Goal: Task Accomplishment & Management: Manage account settings

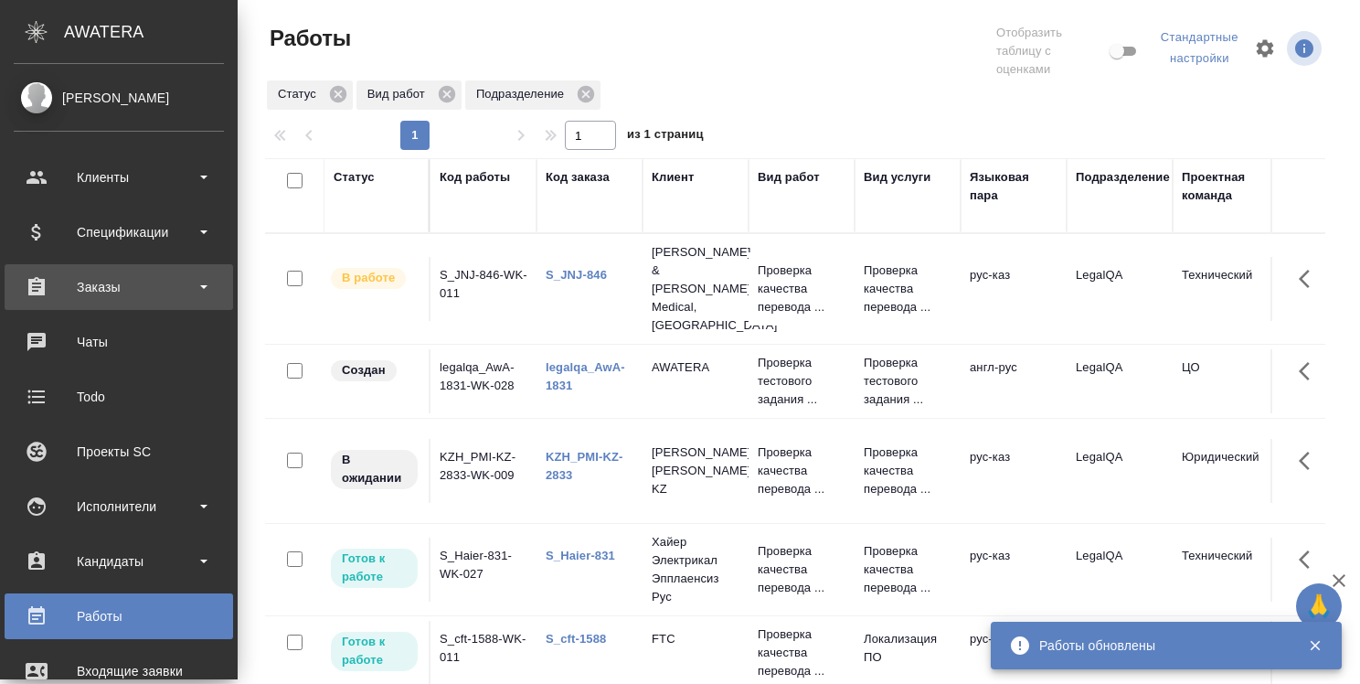
click at [106, 293] on div "Заказы" at bounding box center [119, 286] width 210 height 27
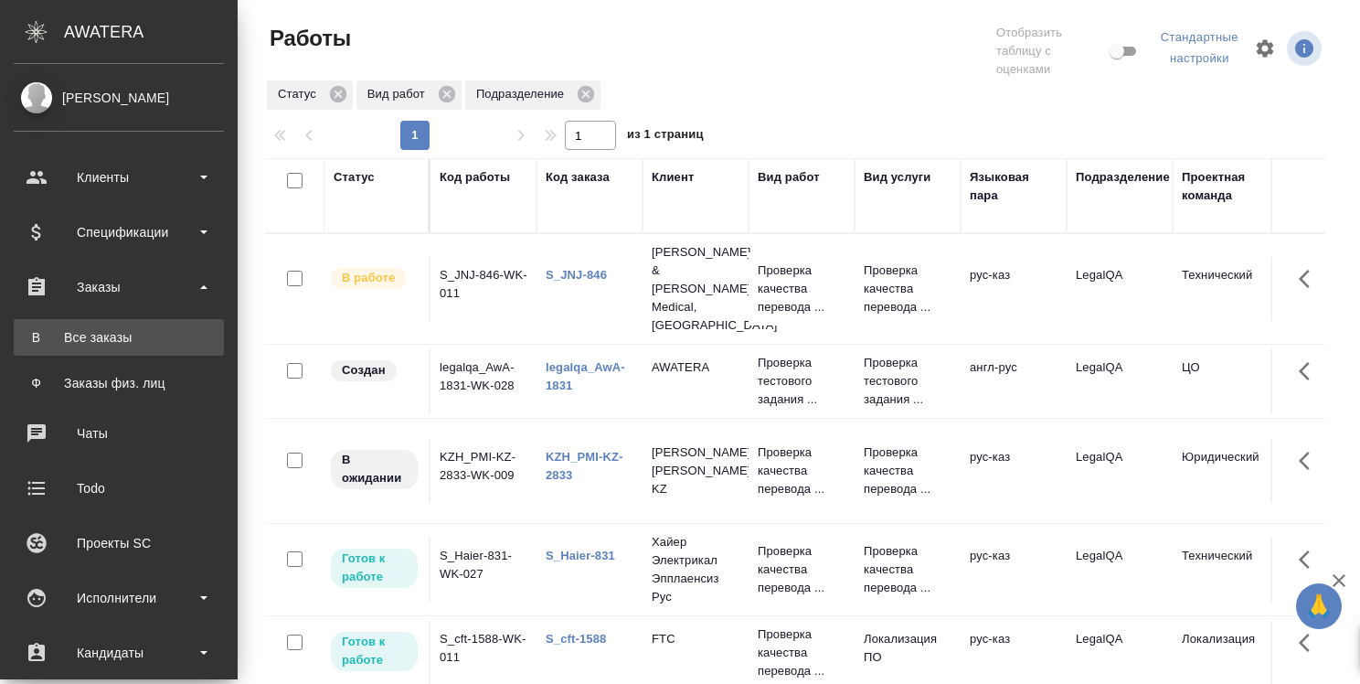
click at [99, 334] on div "Все заказы" at bounding box center [119, 337] width 192 height 18
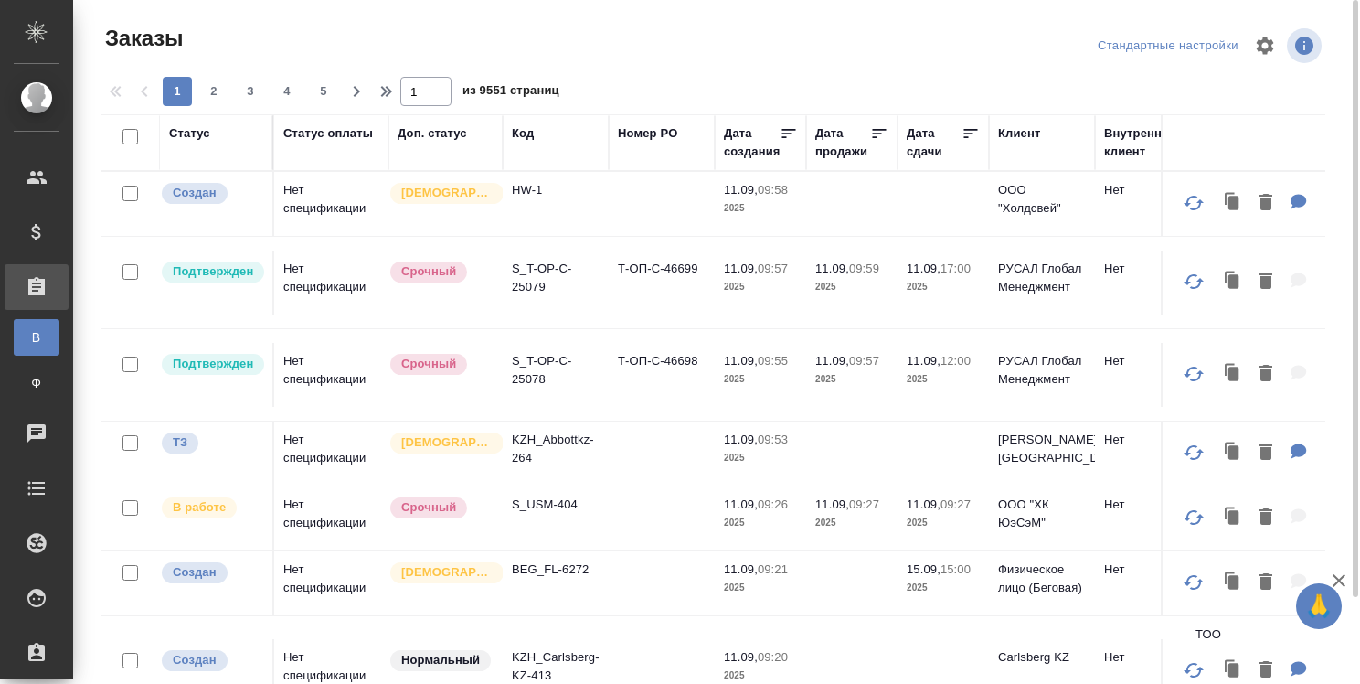
click at [527, 135] on div "Код" at bounding box center [523, 133] width 22 height 18
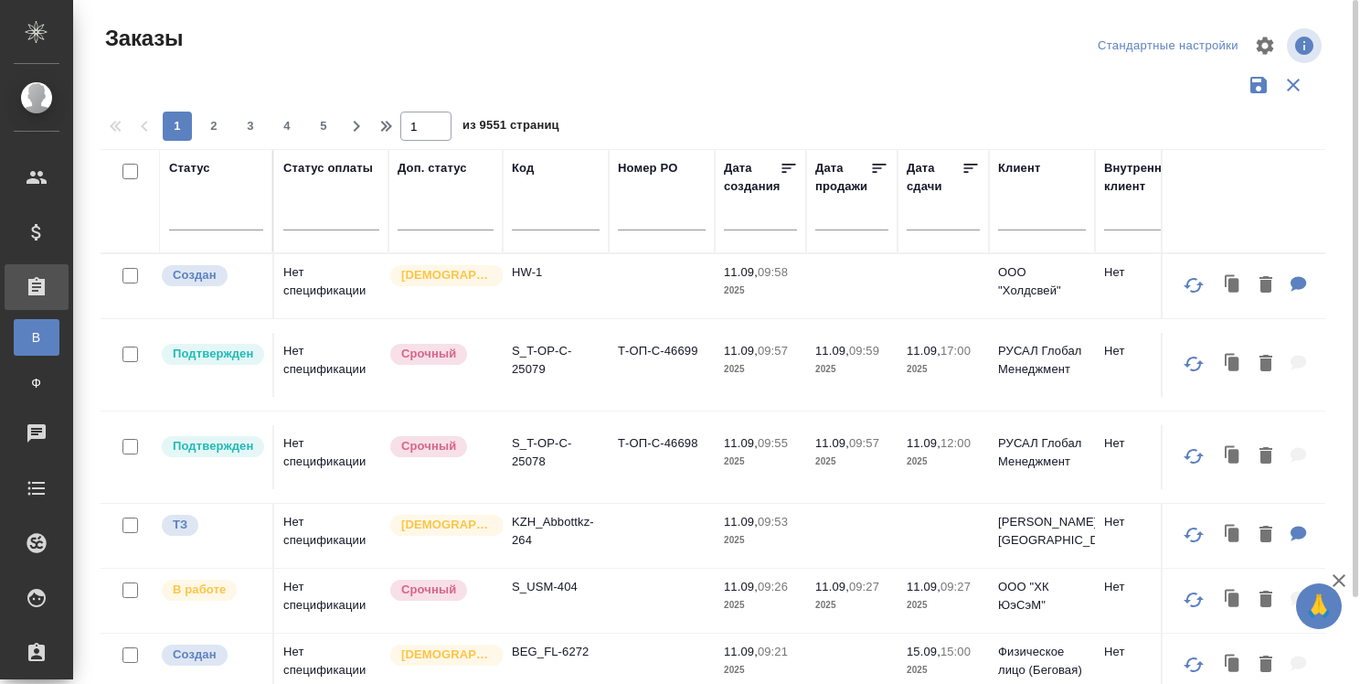
click at [519, 225] on input "text" at bounding box center [556, 219] width 88 height 23
paste input "T_FL-25813"
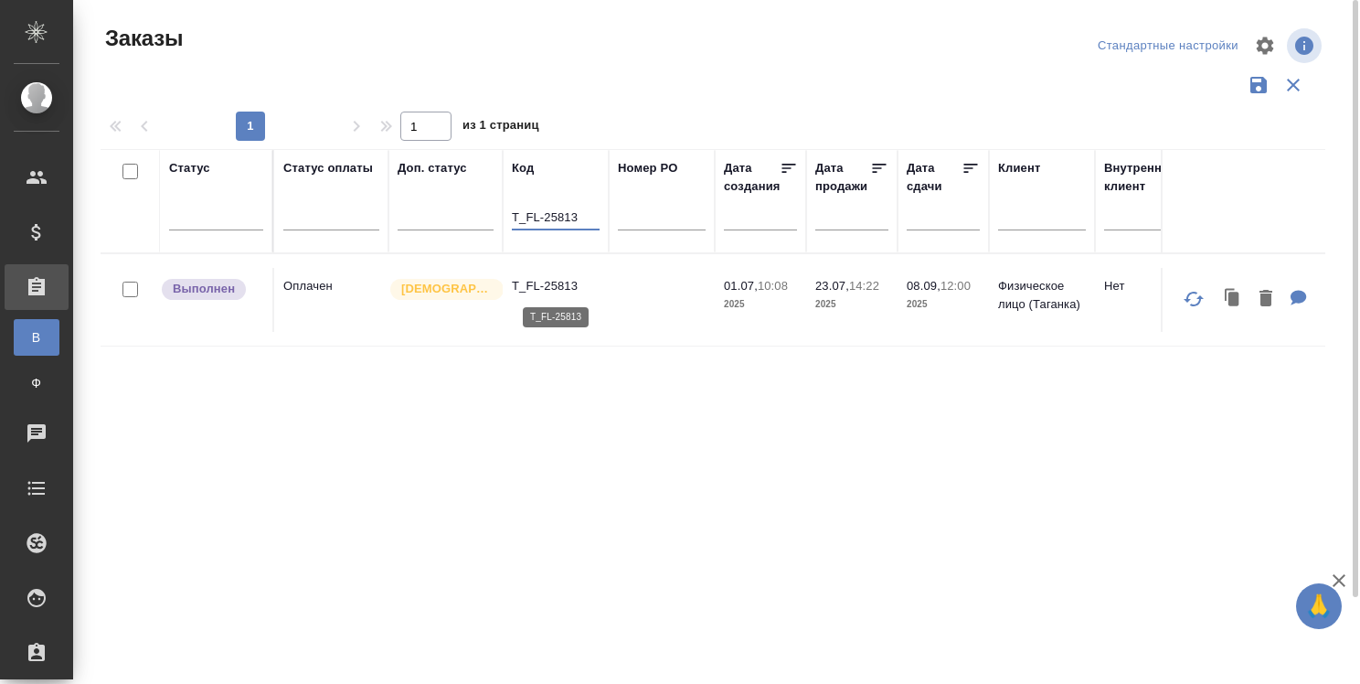
type input "T_FL-25813"
click at [574, 285] on p "T_FL-25813" at bounding box center [556, 286] width 88 height 18
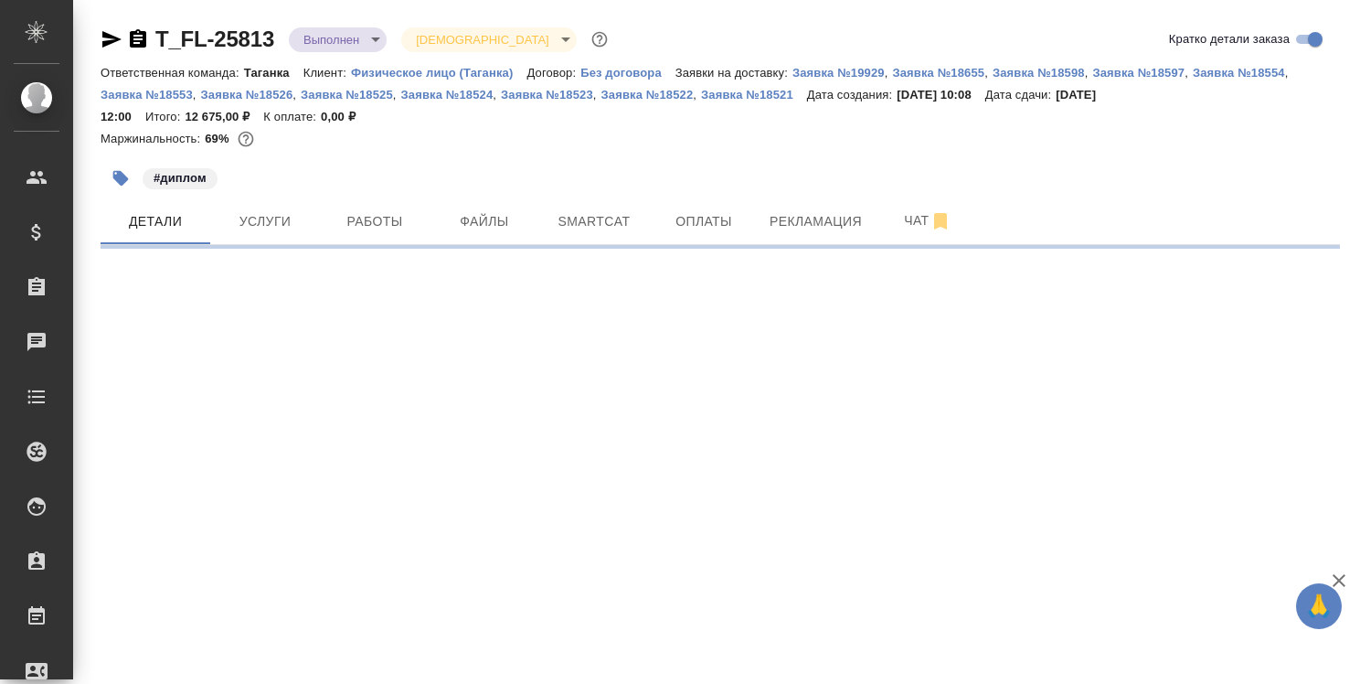
select select "RU"
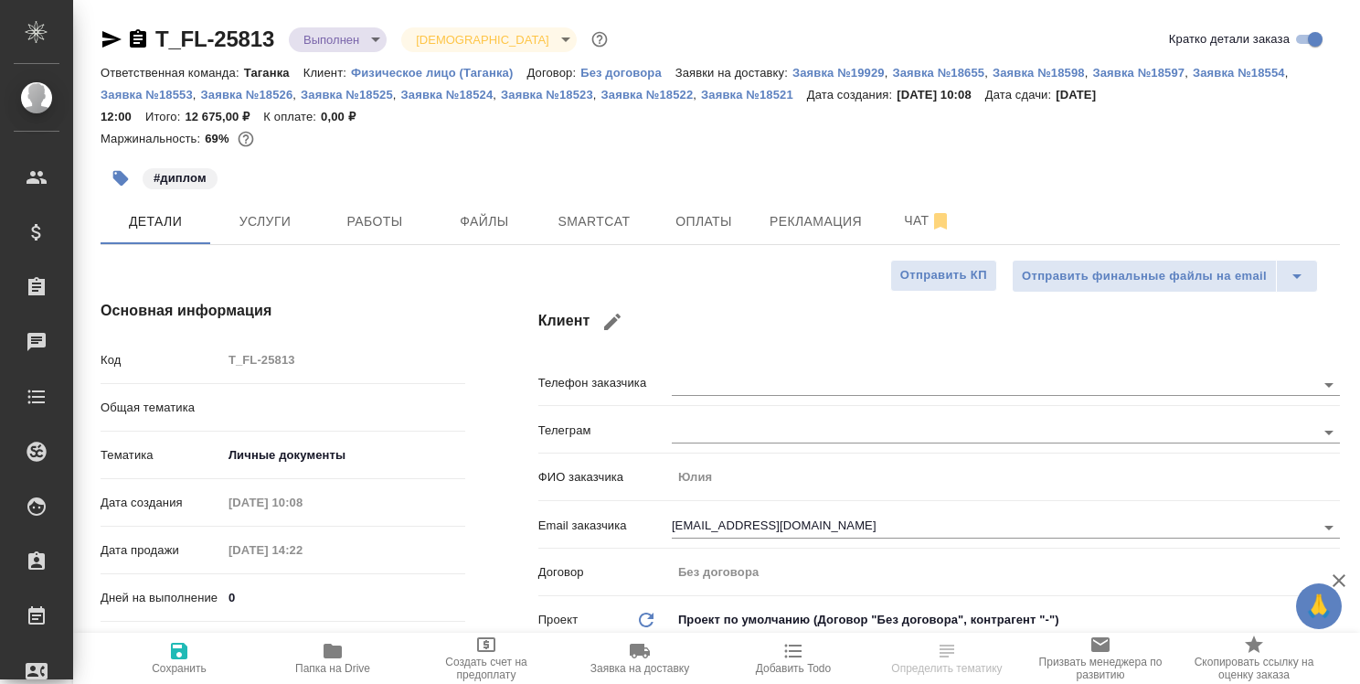
type textarea "x"
click at [324, 655] on icon "button" at bounding box center [333, 651] width 18 height 15
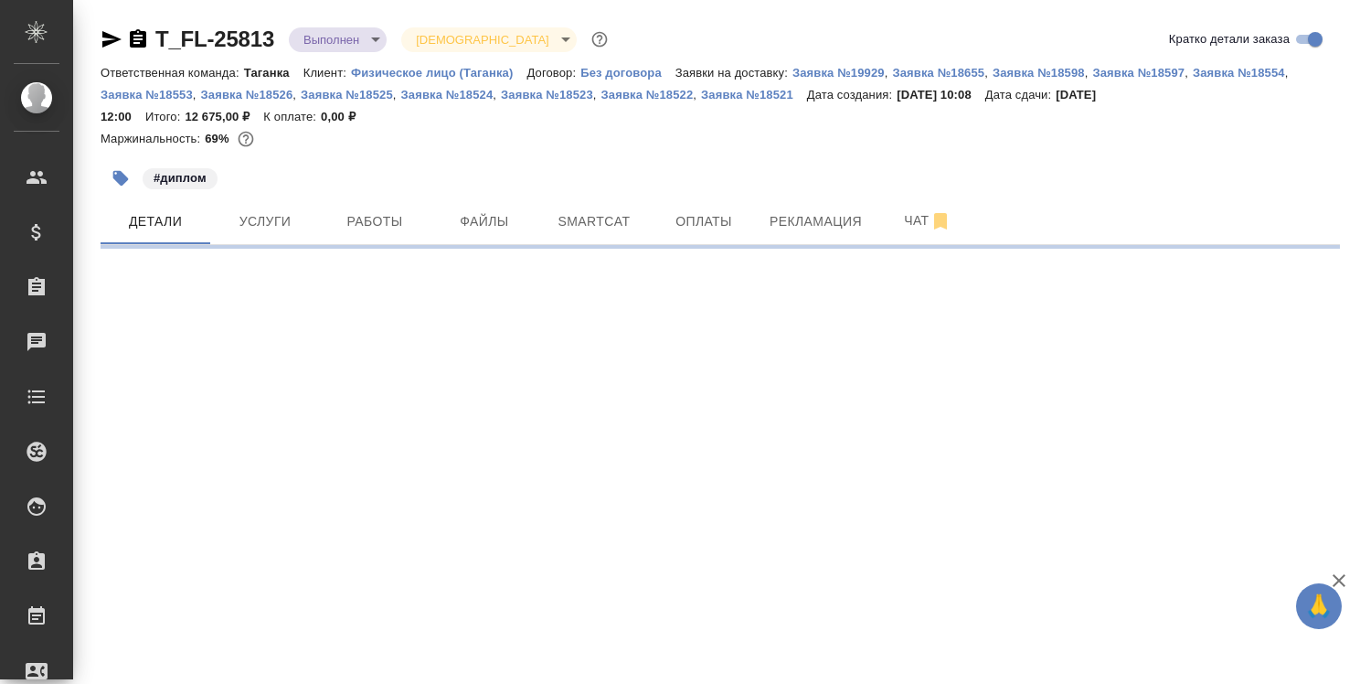
select select "RU"
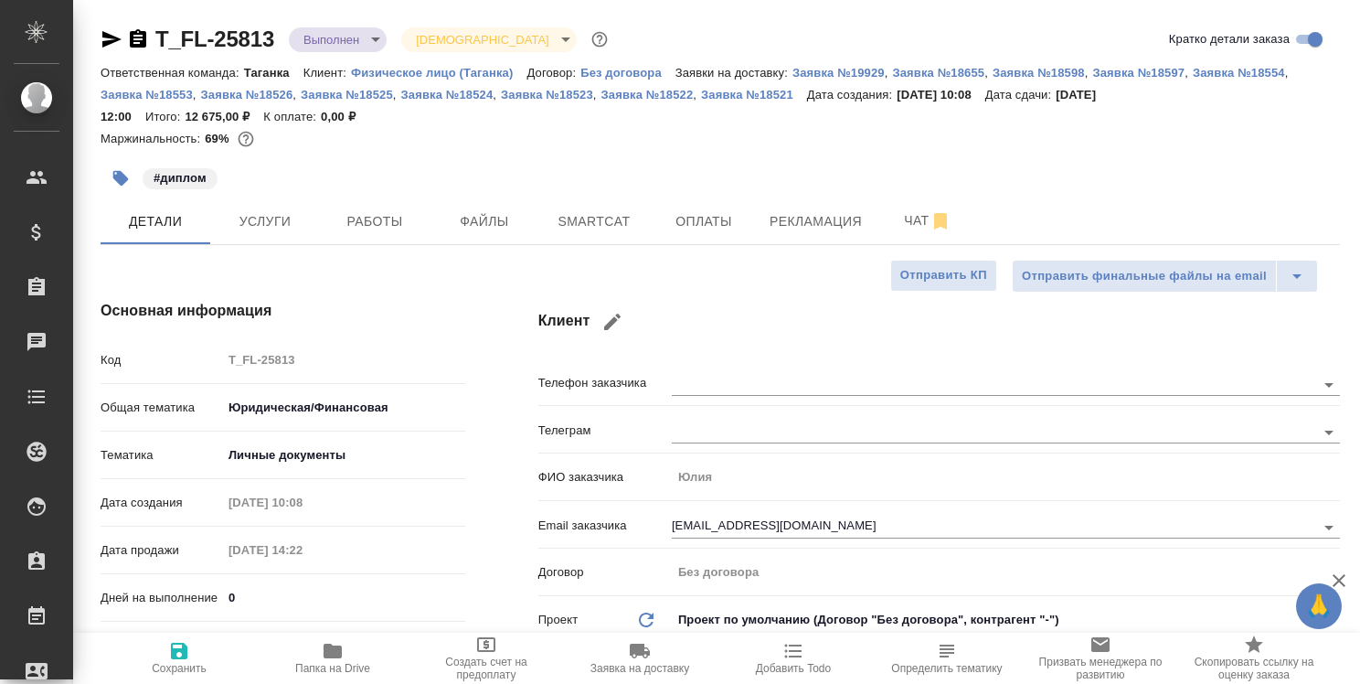
type textarea "x"
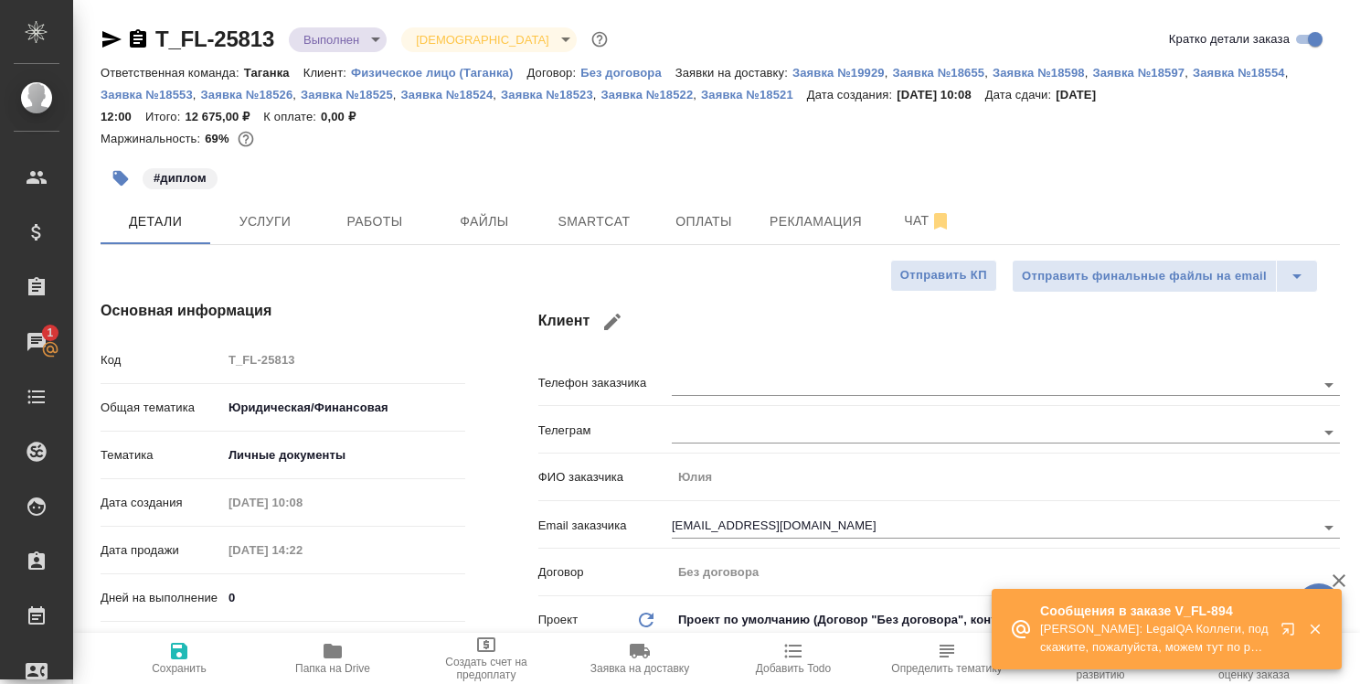
click at [1286, 627] on icon "button" at bounding box center [1292, 633] width 22 height 22
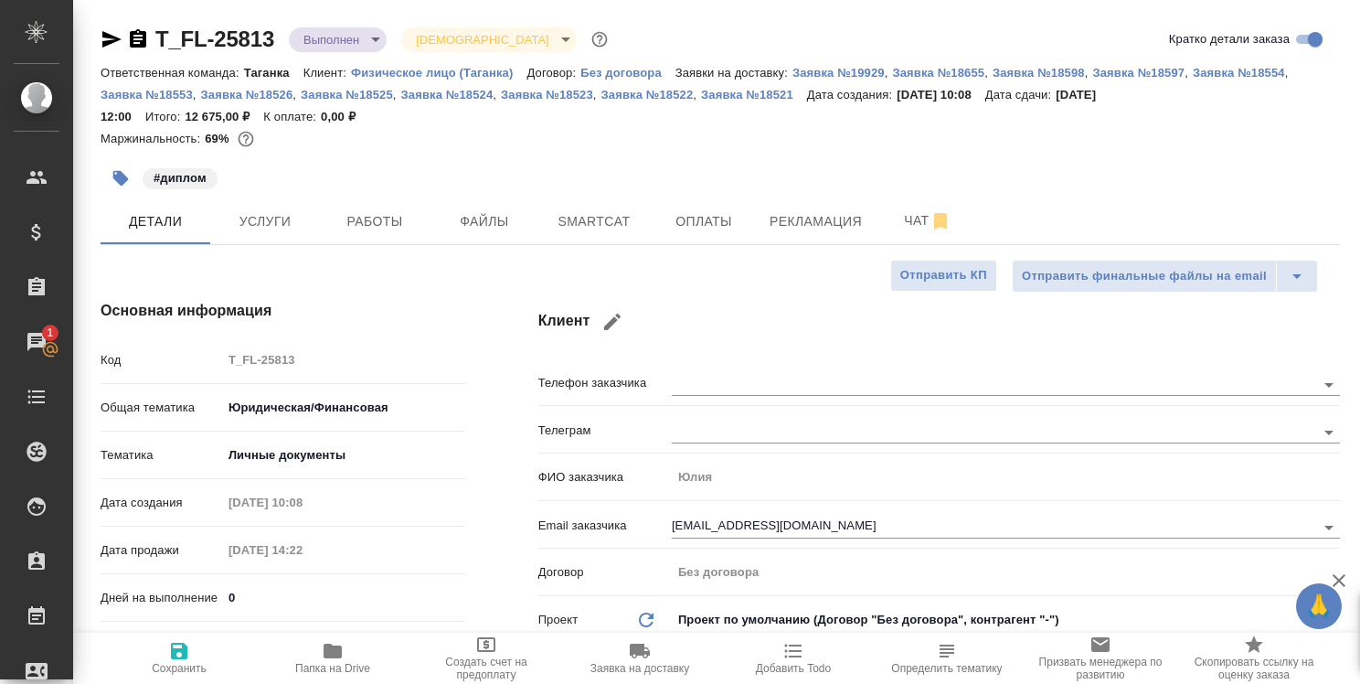
type textarea "x"
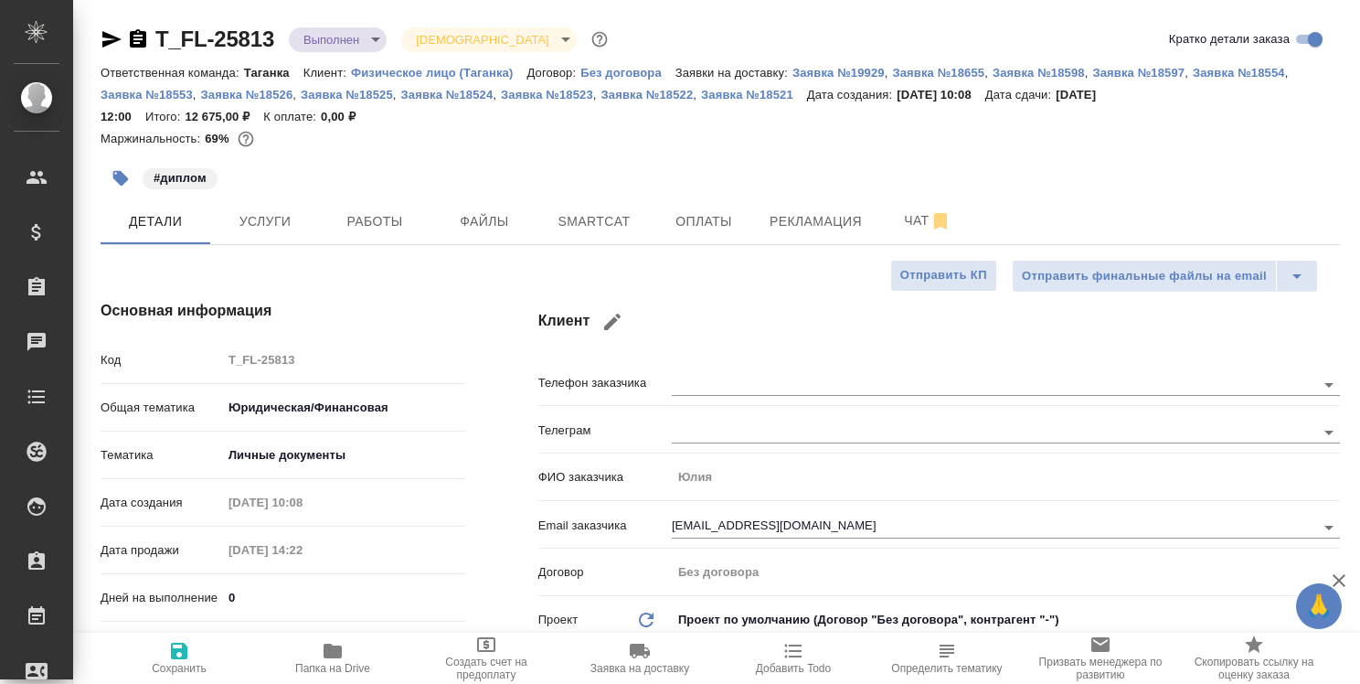
type textarea "x"
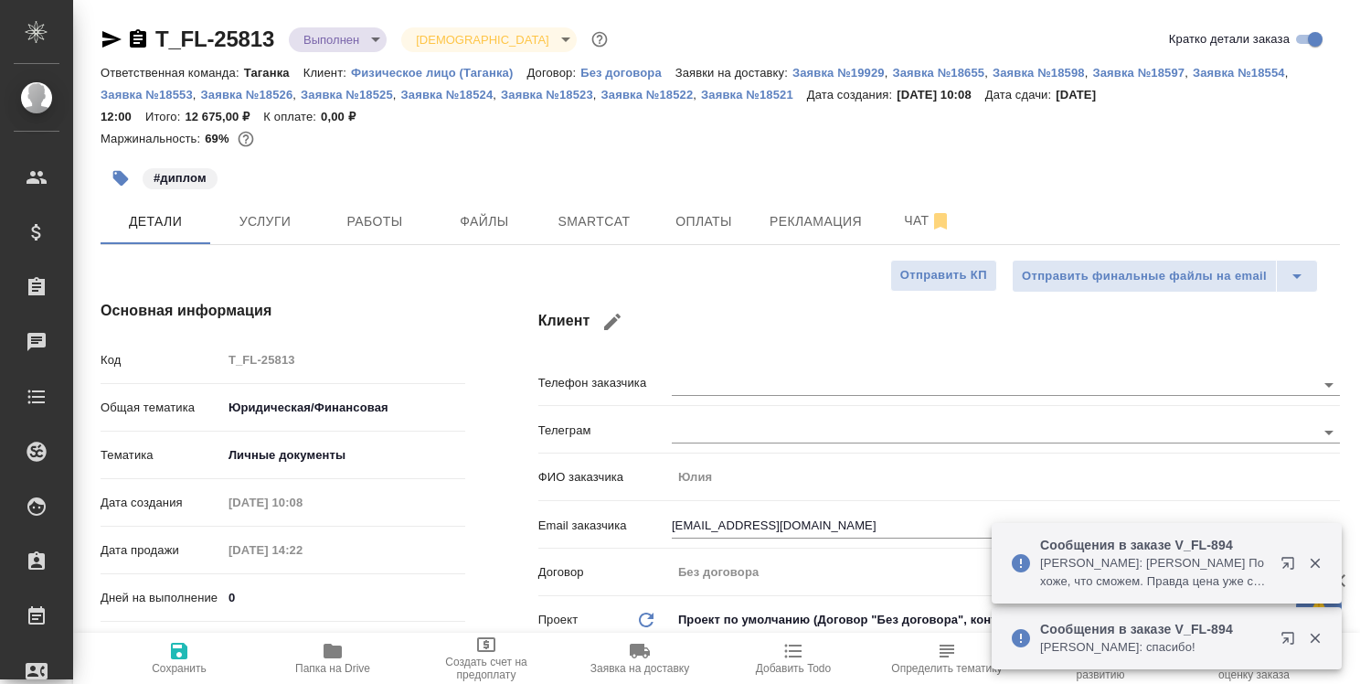
click at [1239, 560] on p "Голубев Дмитрий: Малофеева Екатерина Похоже, что сможем. Правда цена уже соглас…" at bounding box center [1154, 572] width 229 height 37
click at [1289, 560] on icon "button" at bounding box center [1292, 567] width 22 height 22
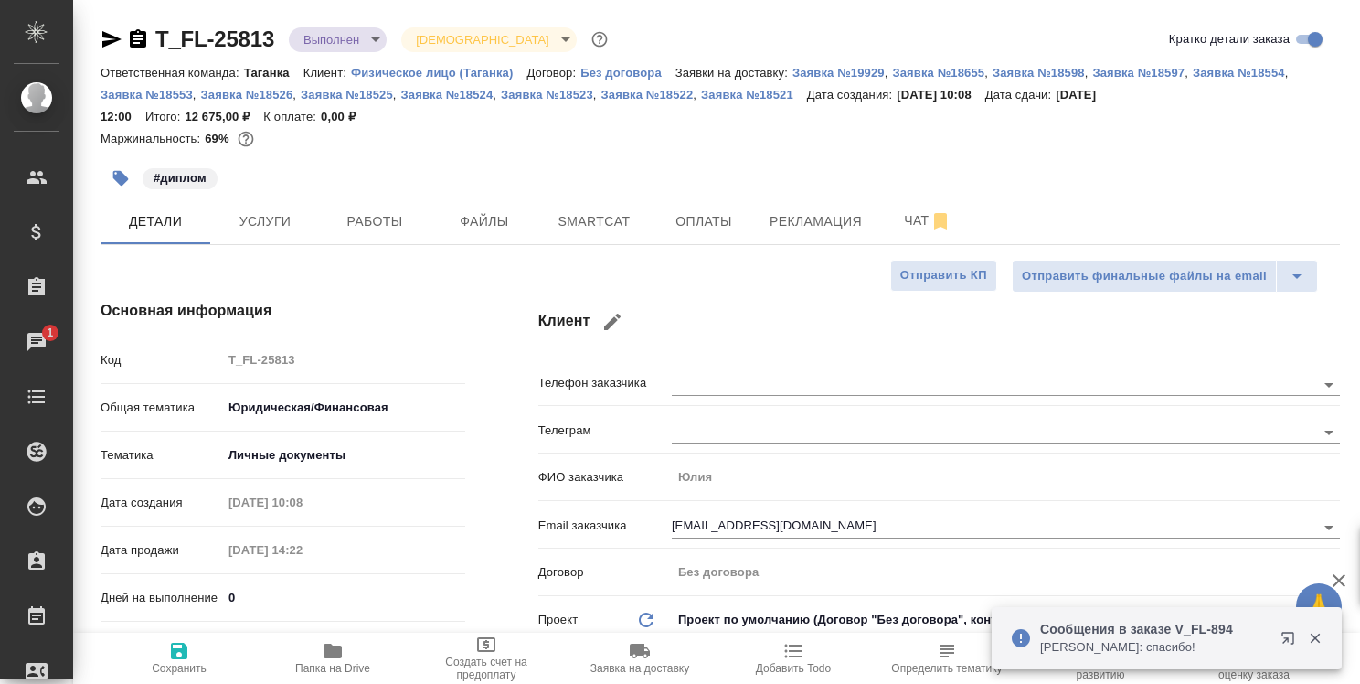
type textarea "x"
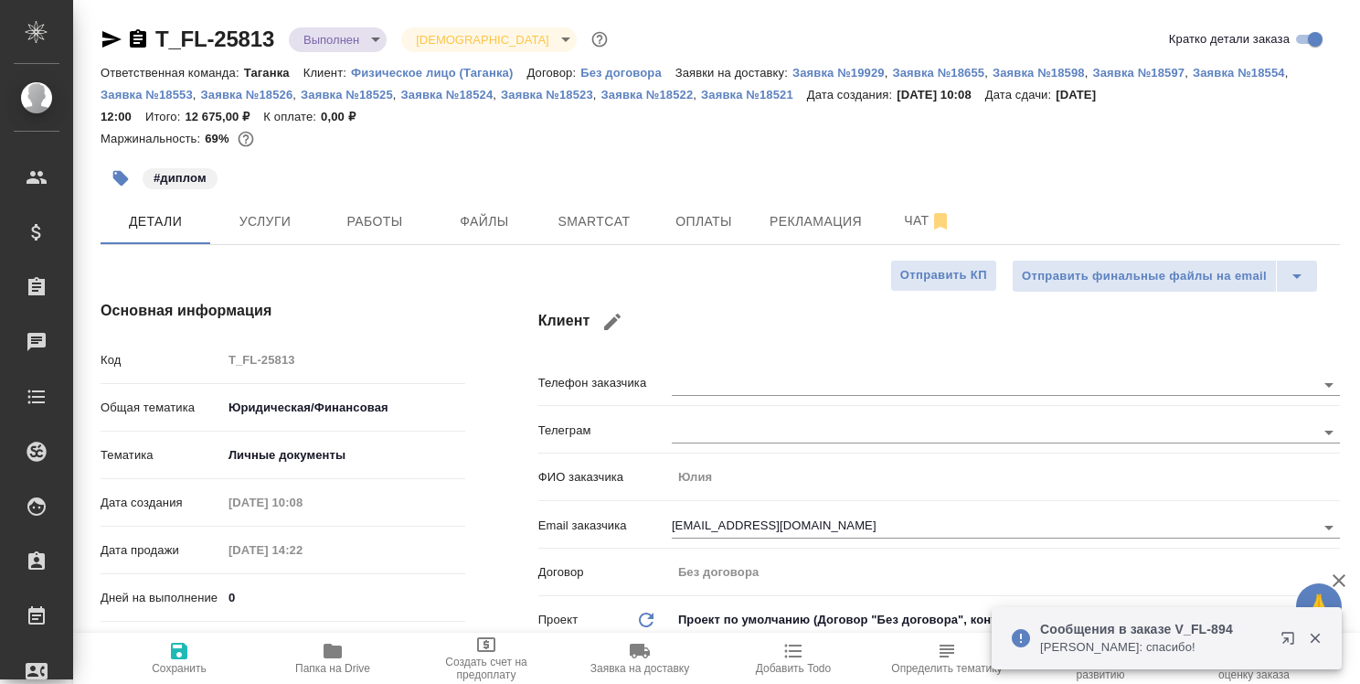
type textarea "x"
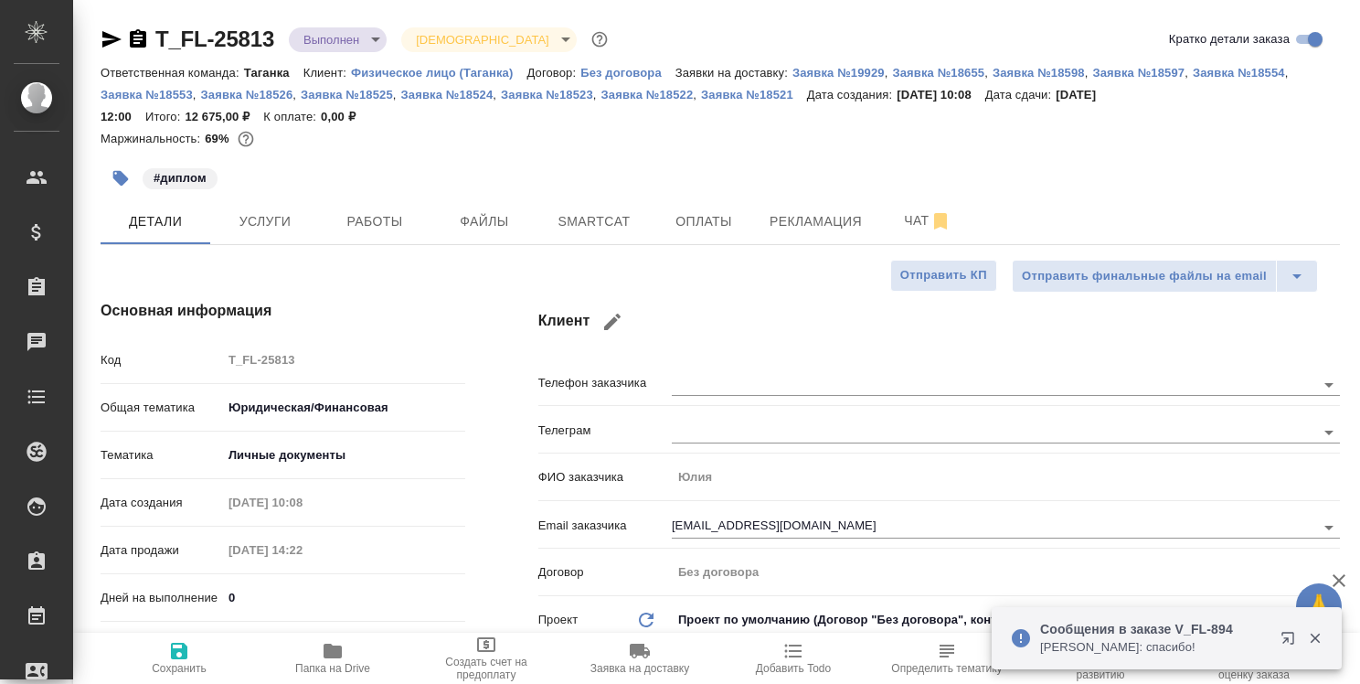
type textarea "x"
click at [391, 218] on span "Работы" at bounding box center [375, 221] width 88 height 23
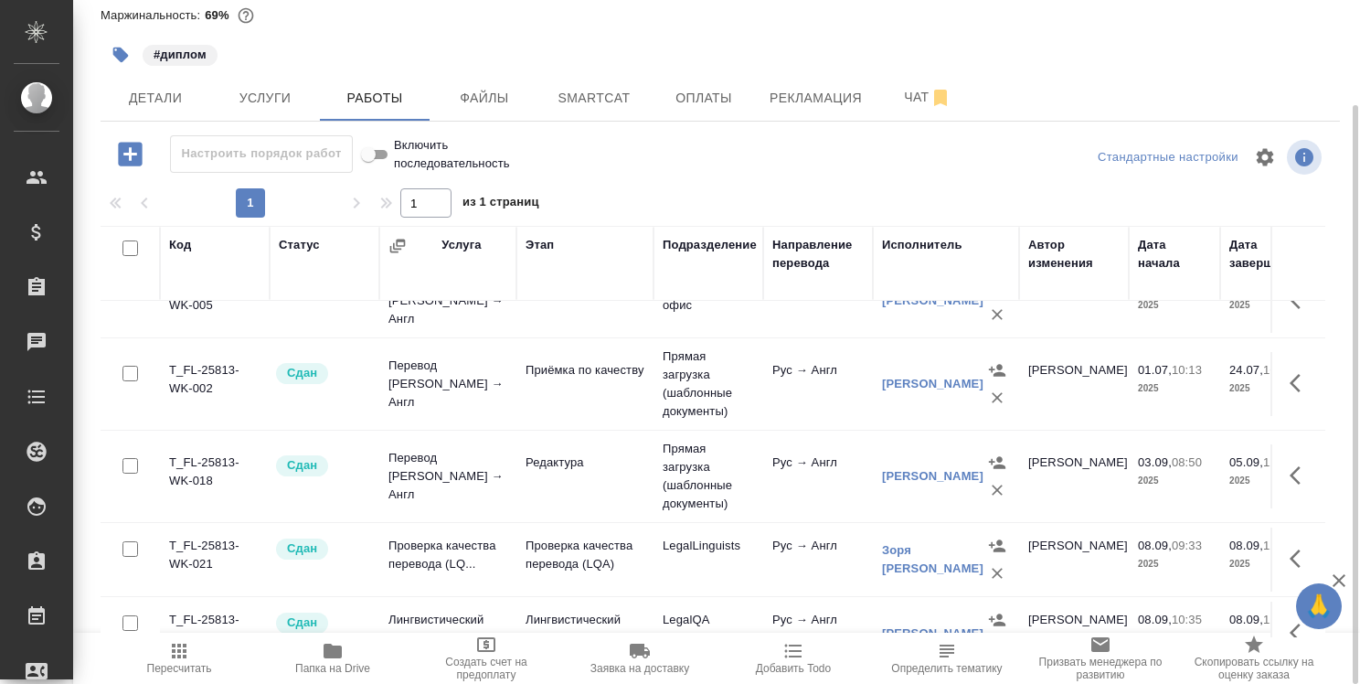
scroll to position [91, 0]
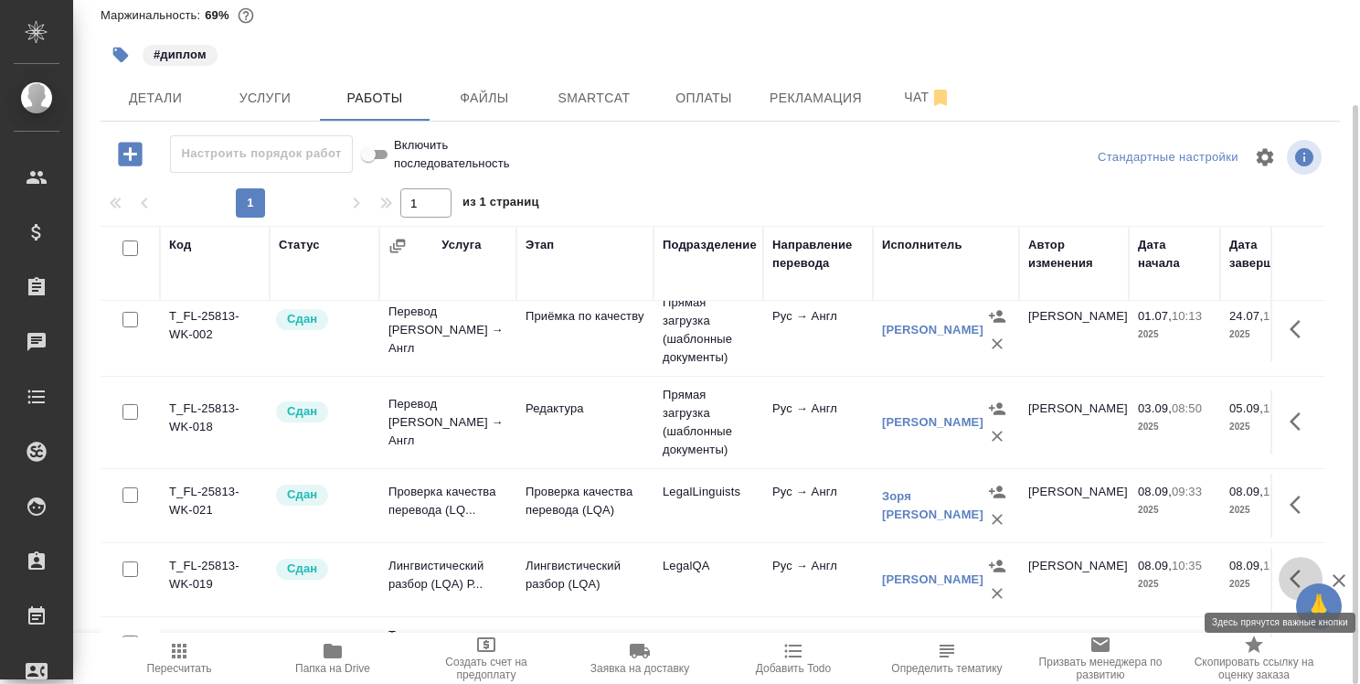
click at [1290, 574] on icon "button" at bounding box center [1301, 579] width 22 height 22
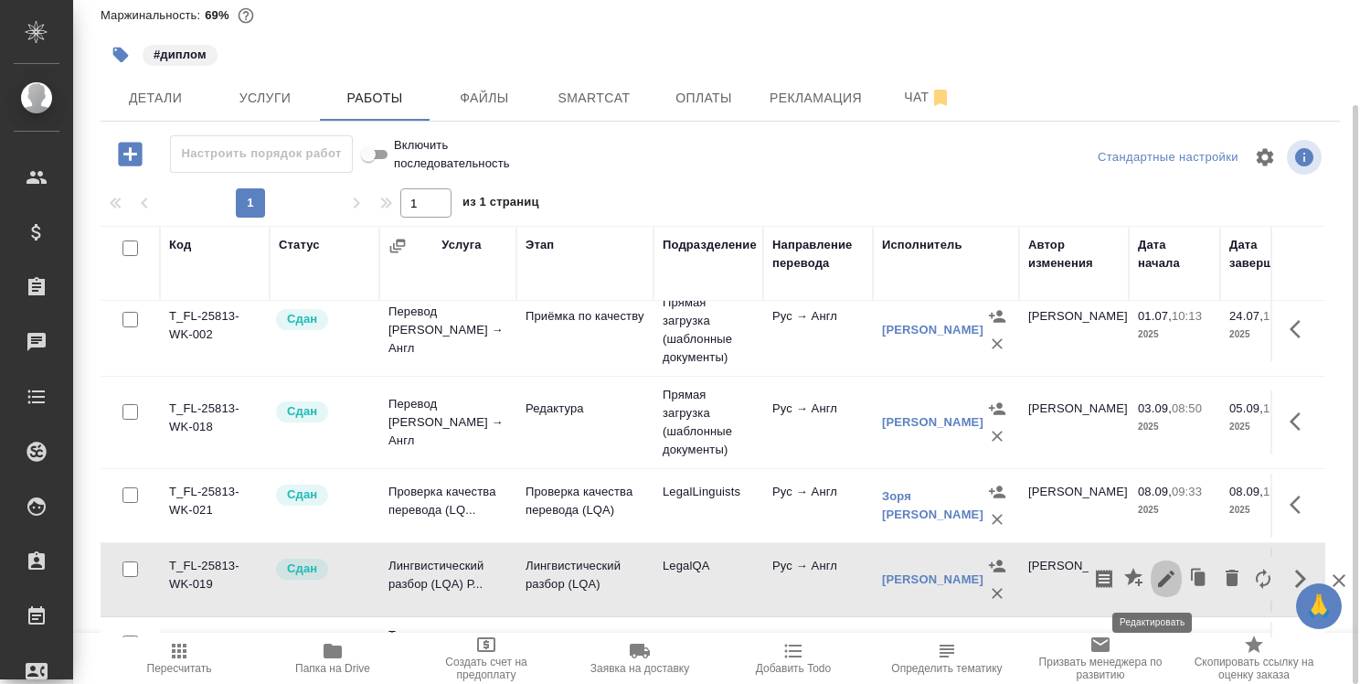
click at [1158, 576] on icon "button" at bounding box center [1166, 578] width 16 height 16
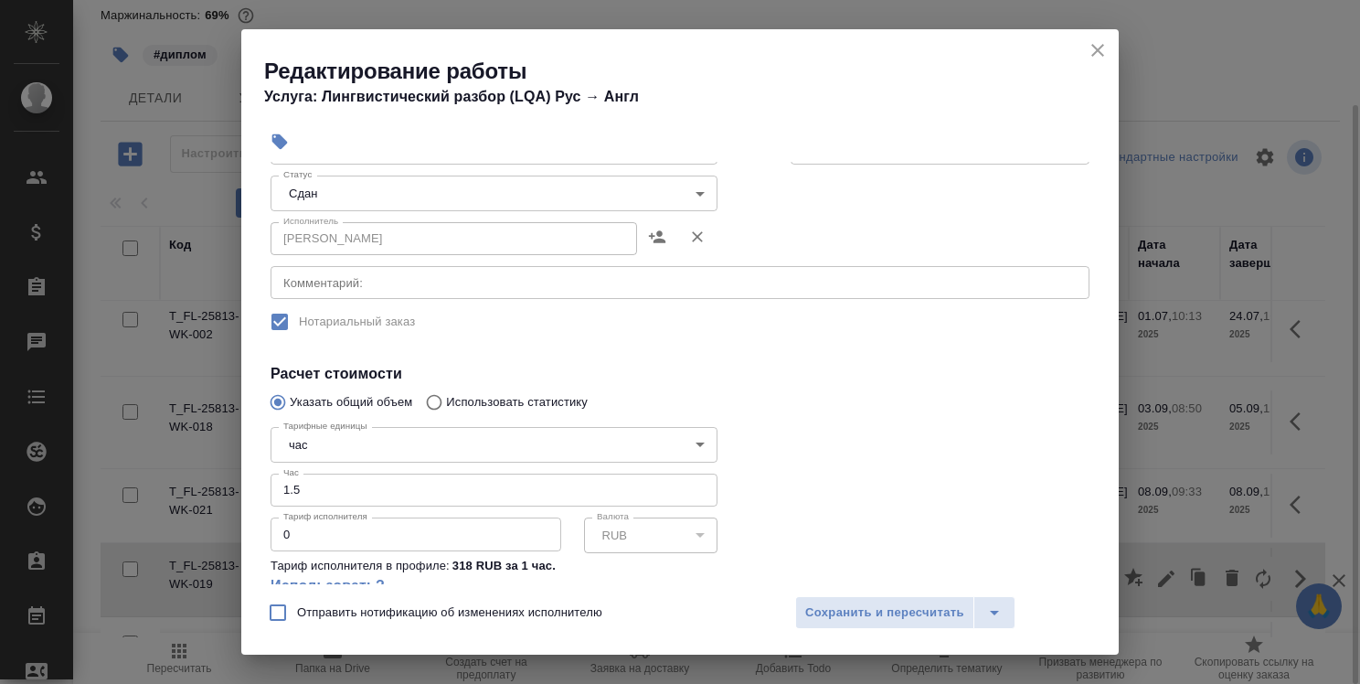
scroll to position [329, 0]
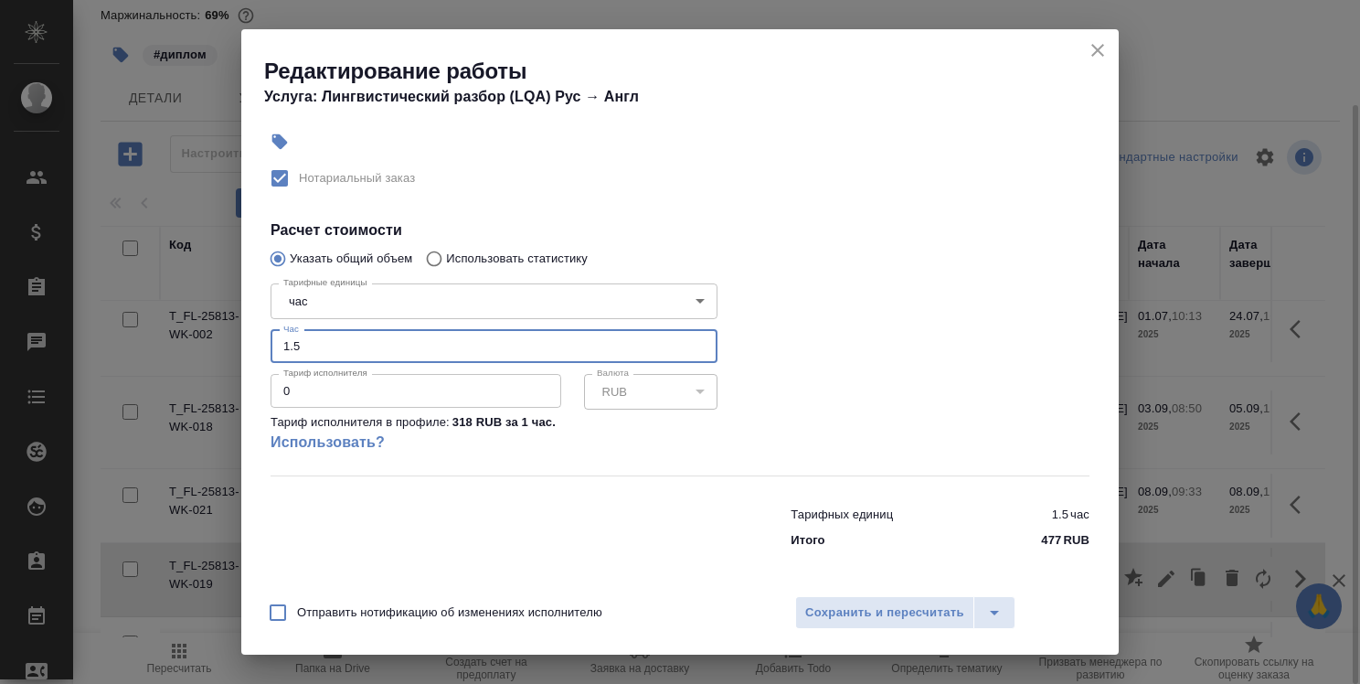
click at [287, 343] on input "1.5" at bounding box center [494, 346] width 447 height 33
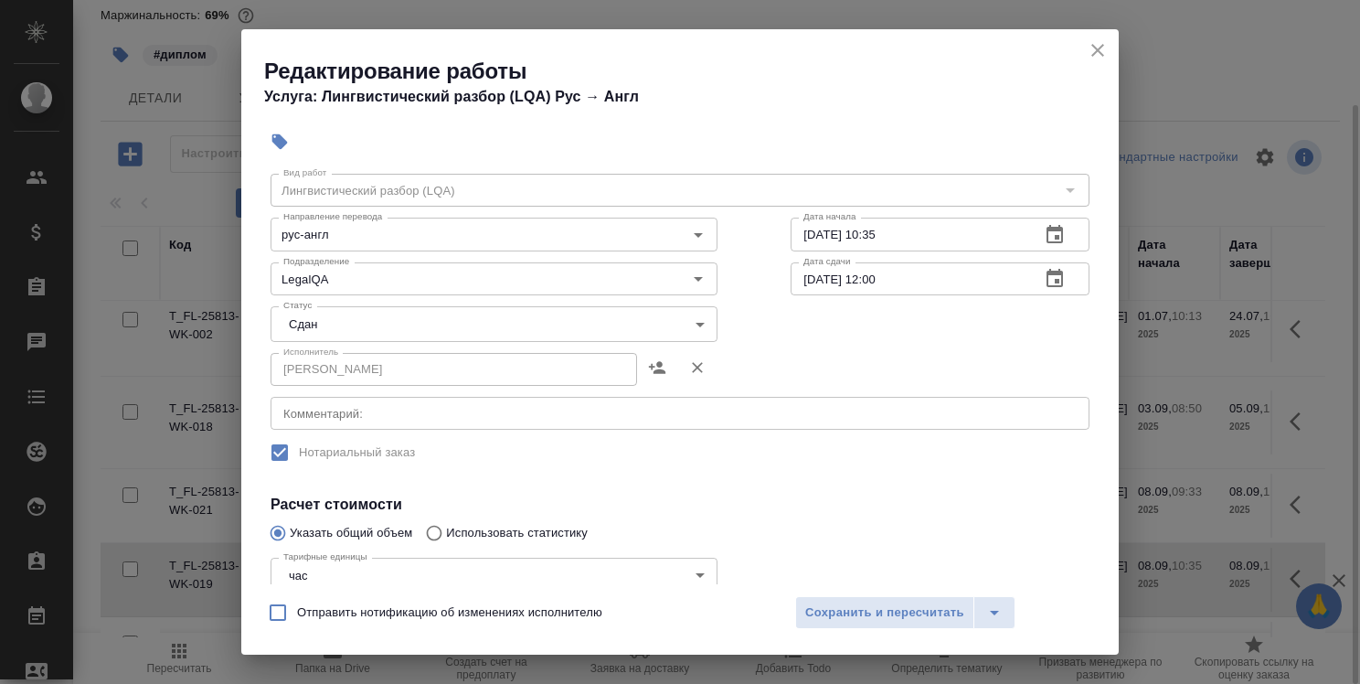
type input "2.5"
click at [384, 414] on textarea at bounding box center [680, 414] width 794 height 14
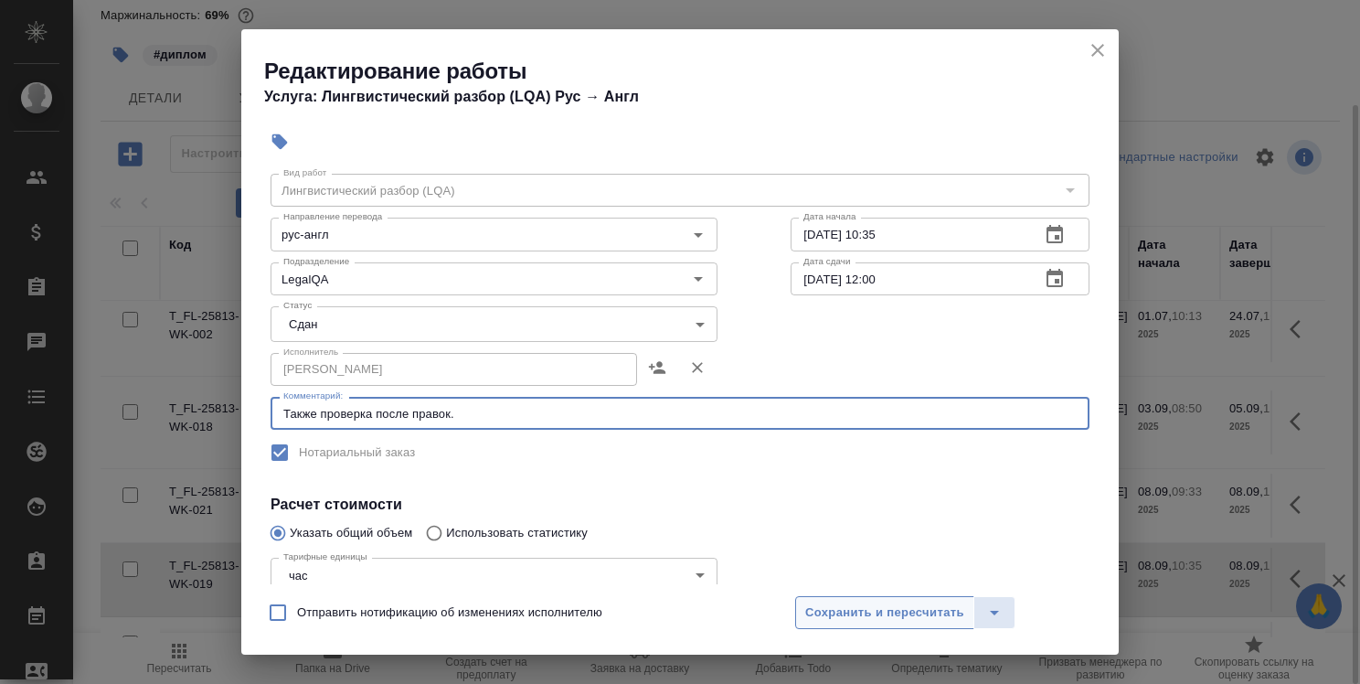
type textarea "Также проверка после правок."
click at [870, 614] on span "Сохранить и пересчитать" at bounding box center [884, 612] width 159 height 21
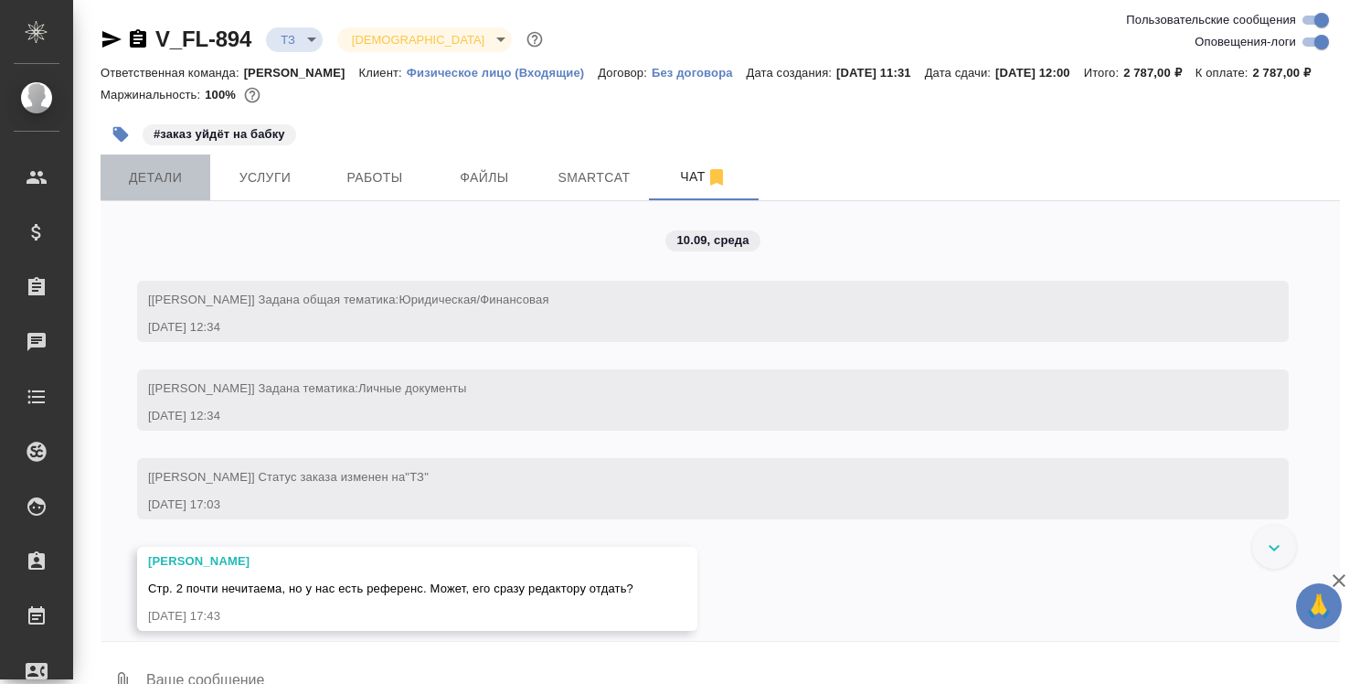
click at [162, 189] on span "Детали" at bounding box center [156, 177] width 88 height 23
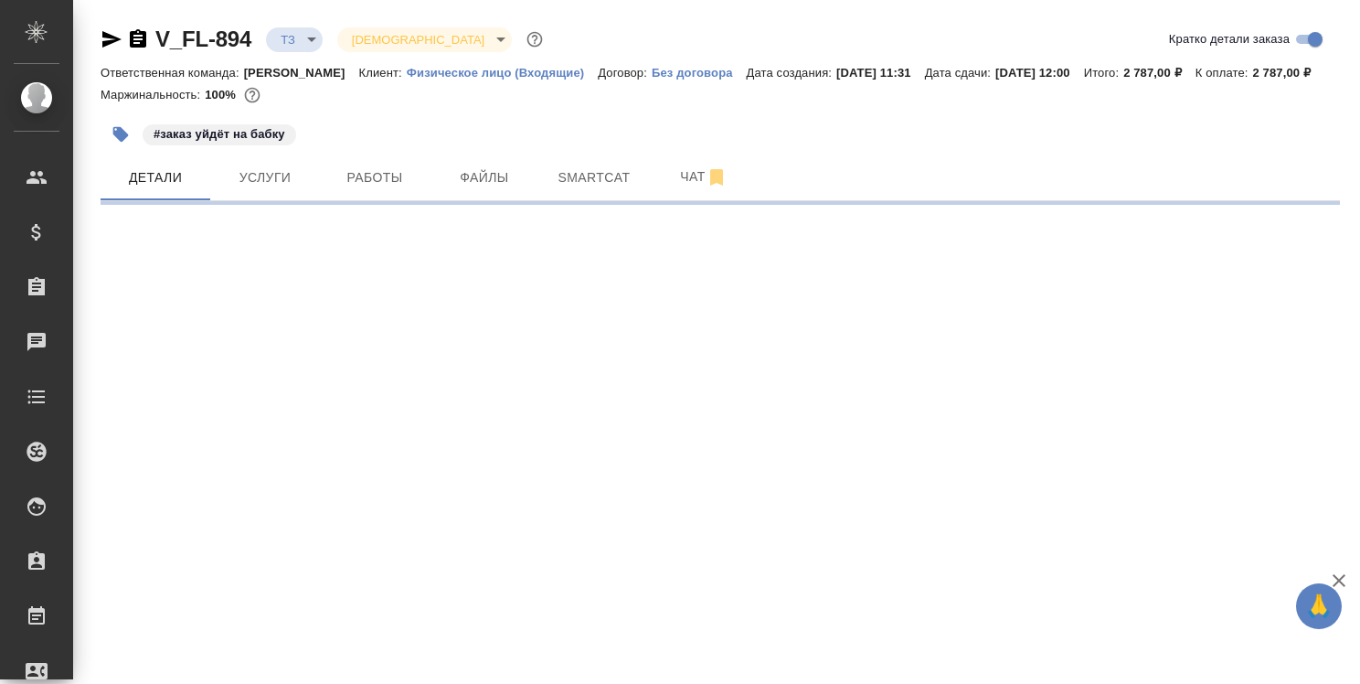
select select "RU"
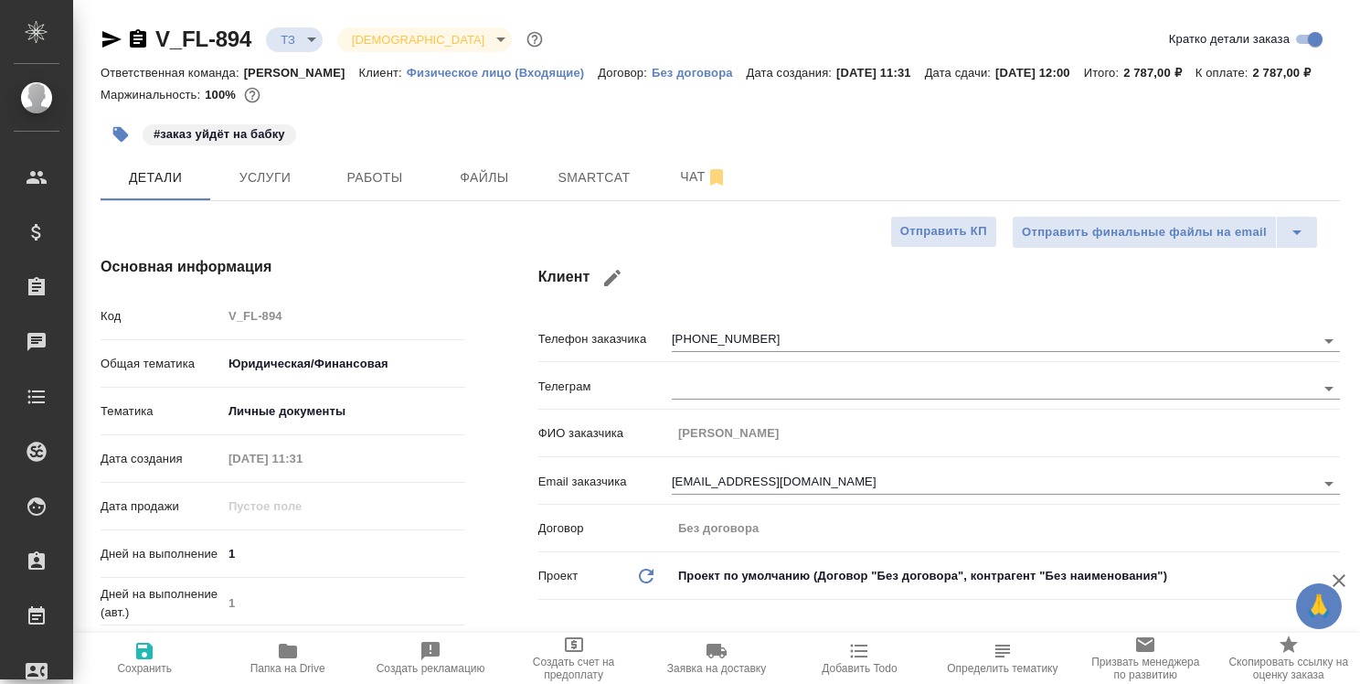
type textarea "x"
click at [293, 655] on icon "button" at bounding box center [288, 651] width 18 height 15
type textarea "x"
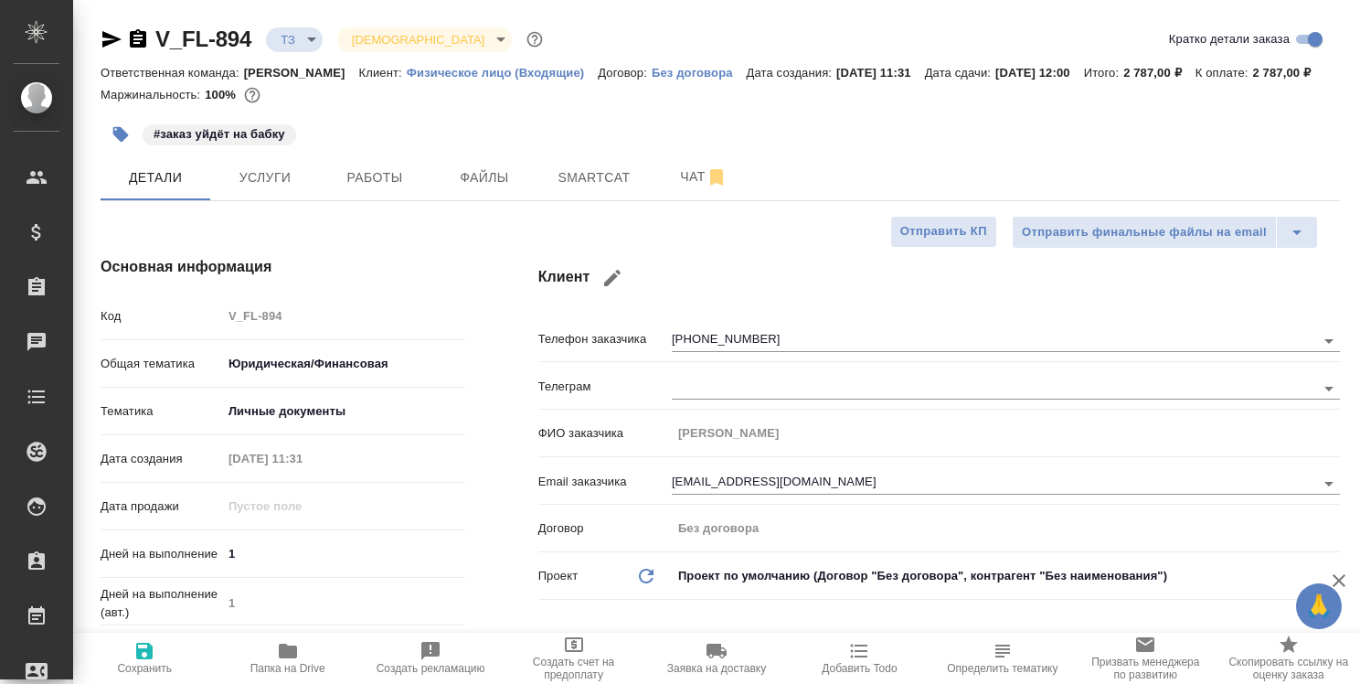
type textarea "x"
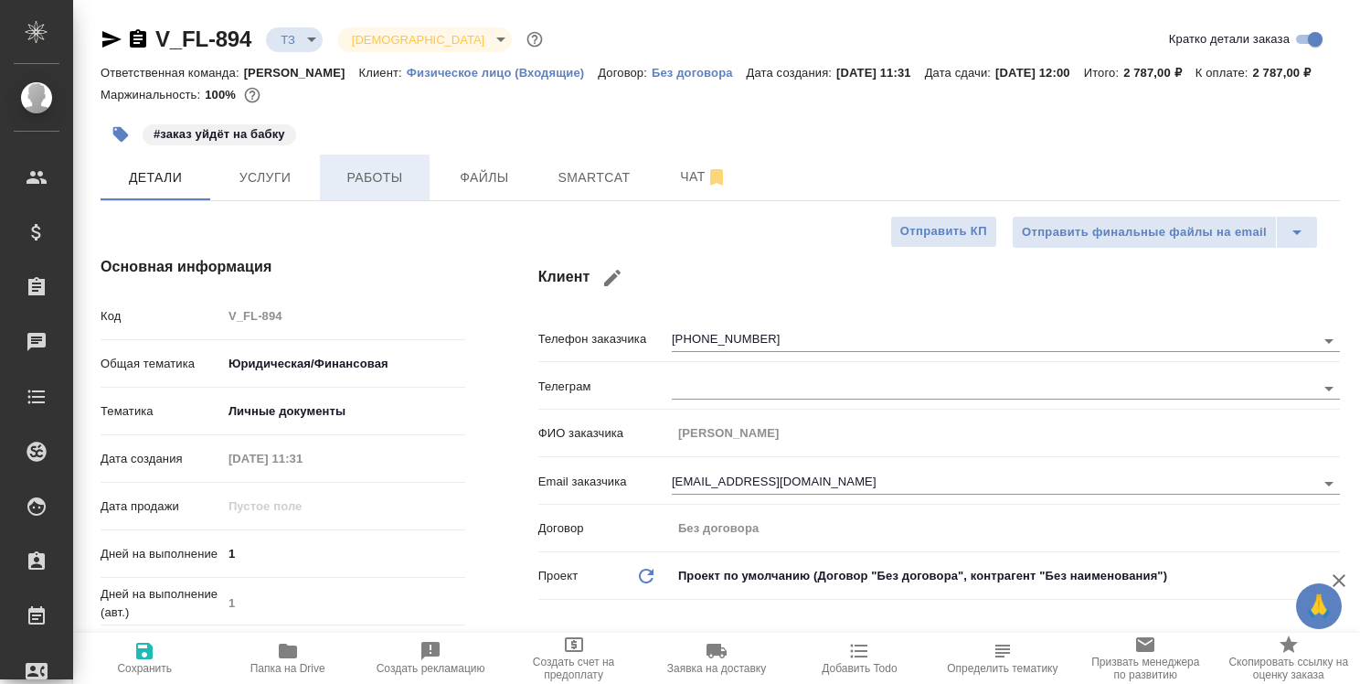
click at [389, 189] on span "Работы" at bounding box center [375, 177] width 88 height 23
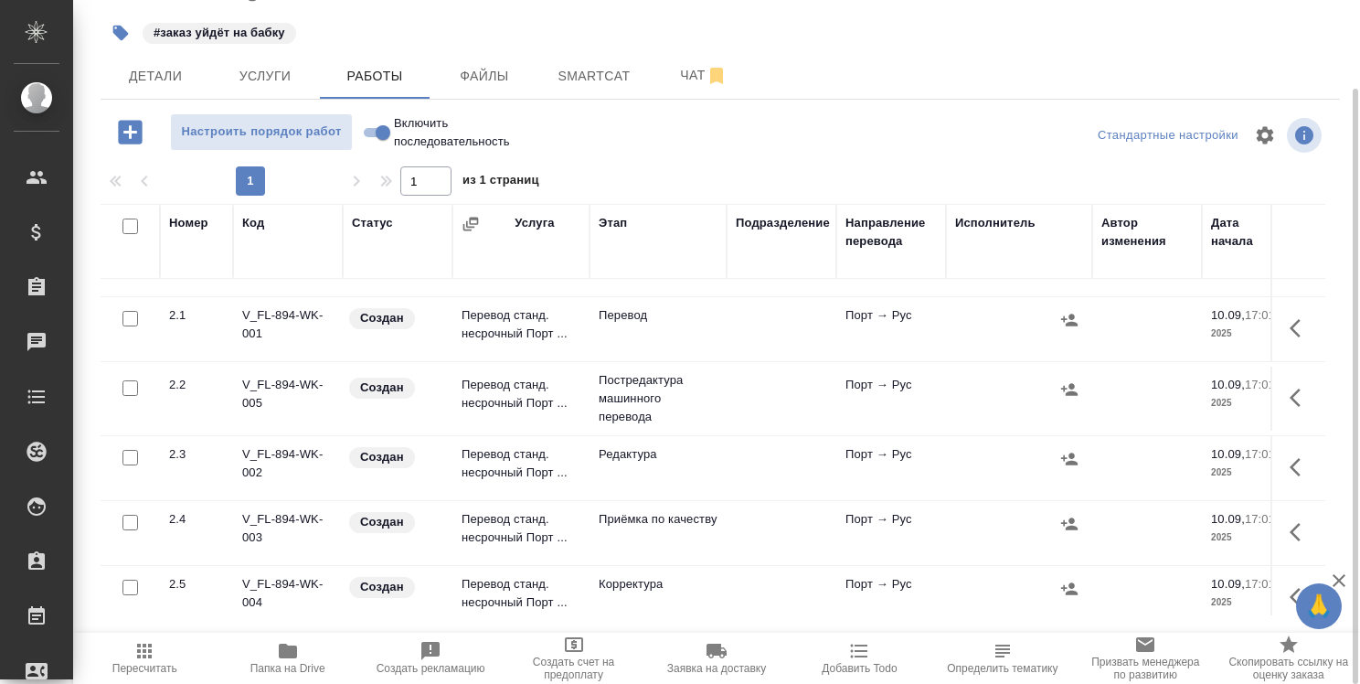
scroll to position [183, 0]
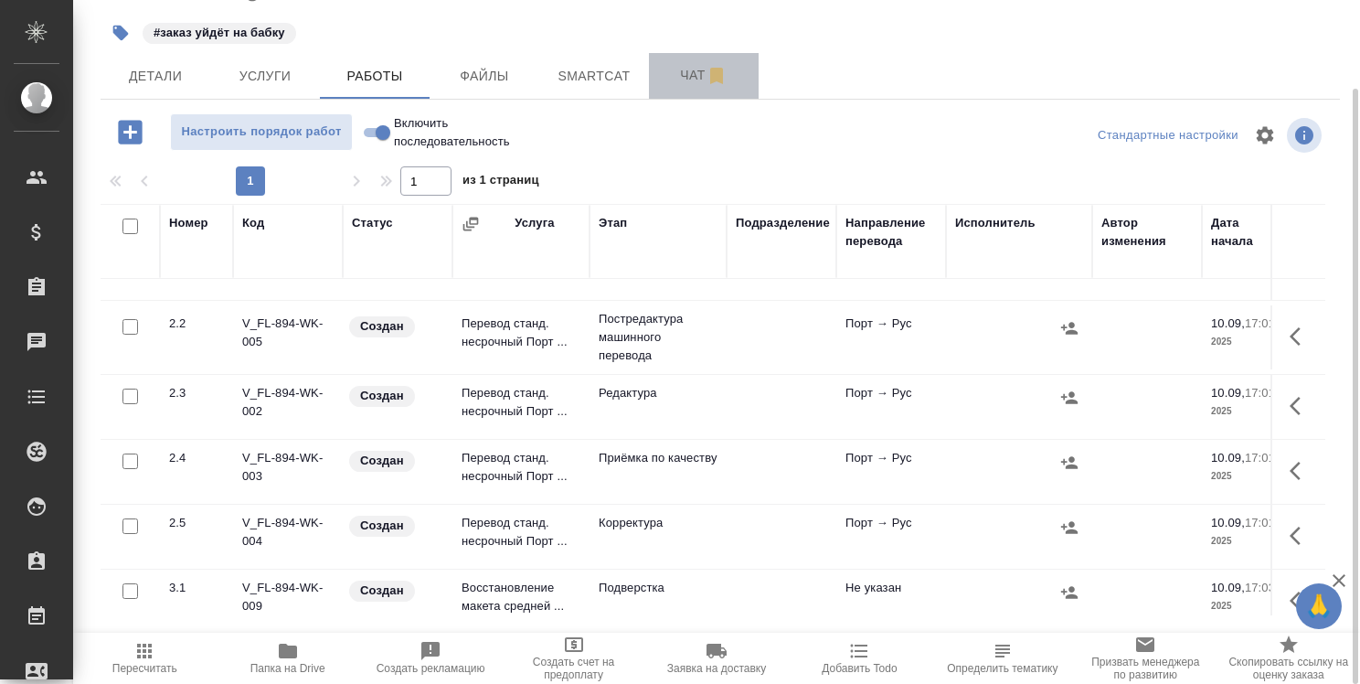
click at [688, 87] on span "Чат" at bounding box center [704, 75] width 88 height 23
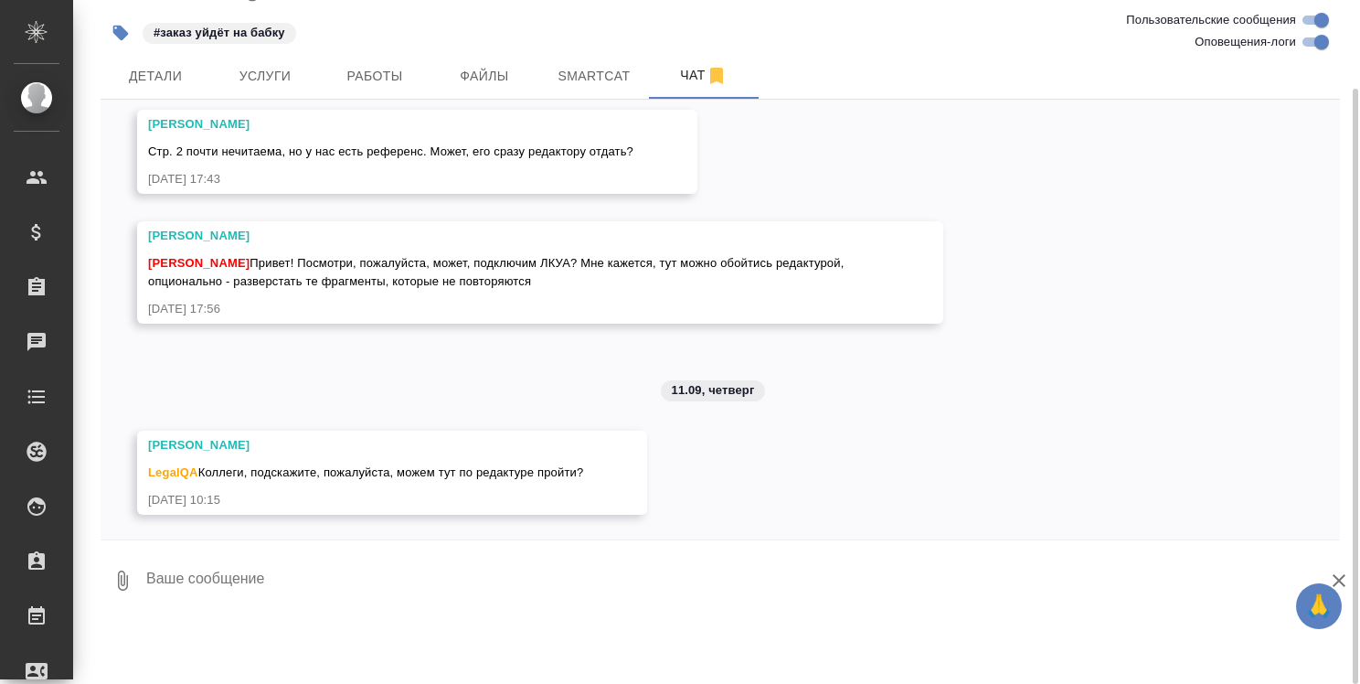
scroll to position [337, 0]
click at [328, 610] on textarea at bounding box center [742, 580] width 1196 height 62
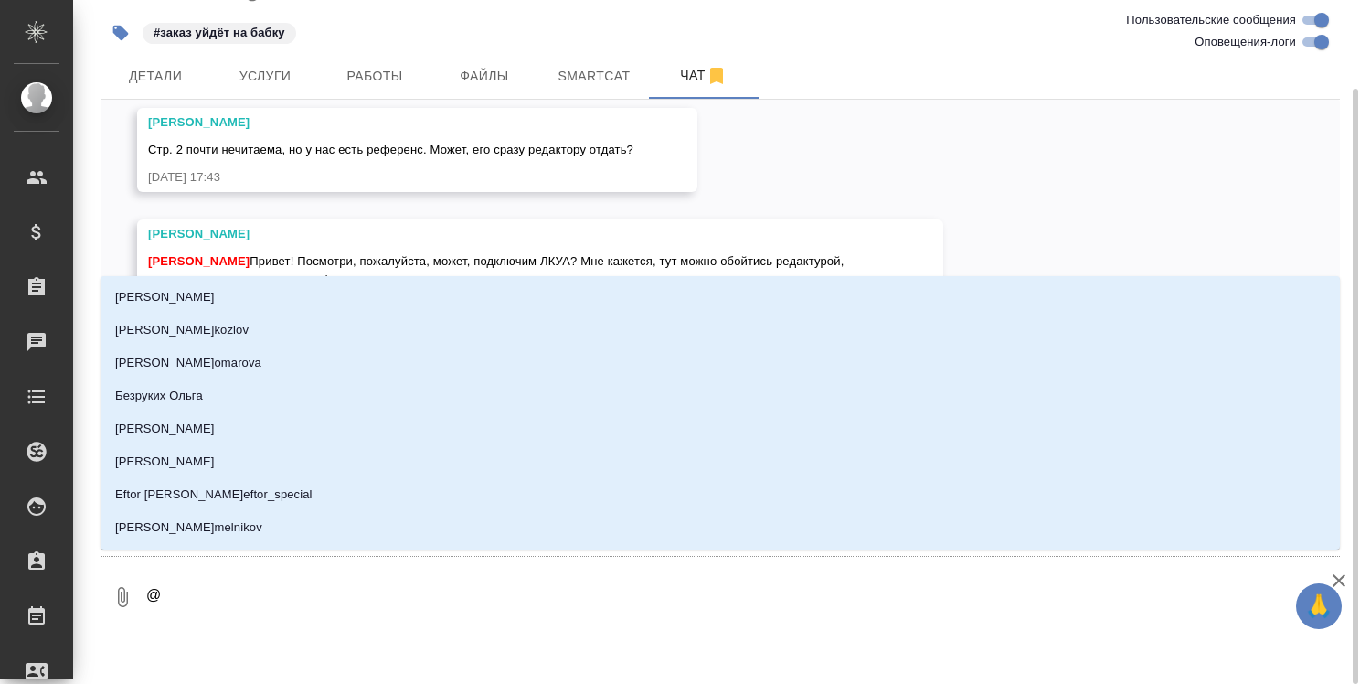
type textarea "@г"
type input "г"
type textarea "@го"
type input "го"
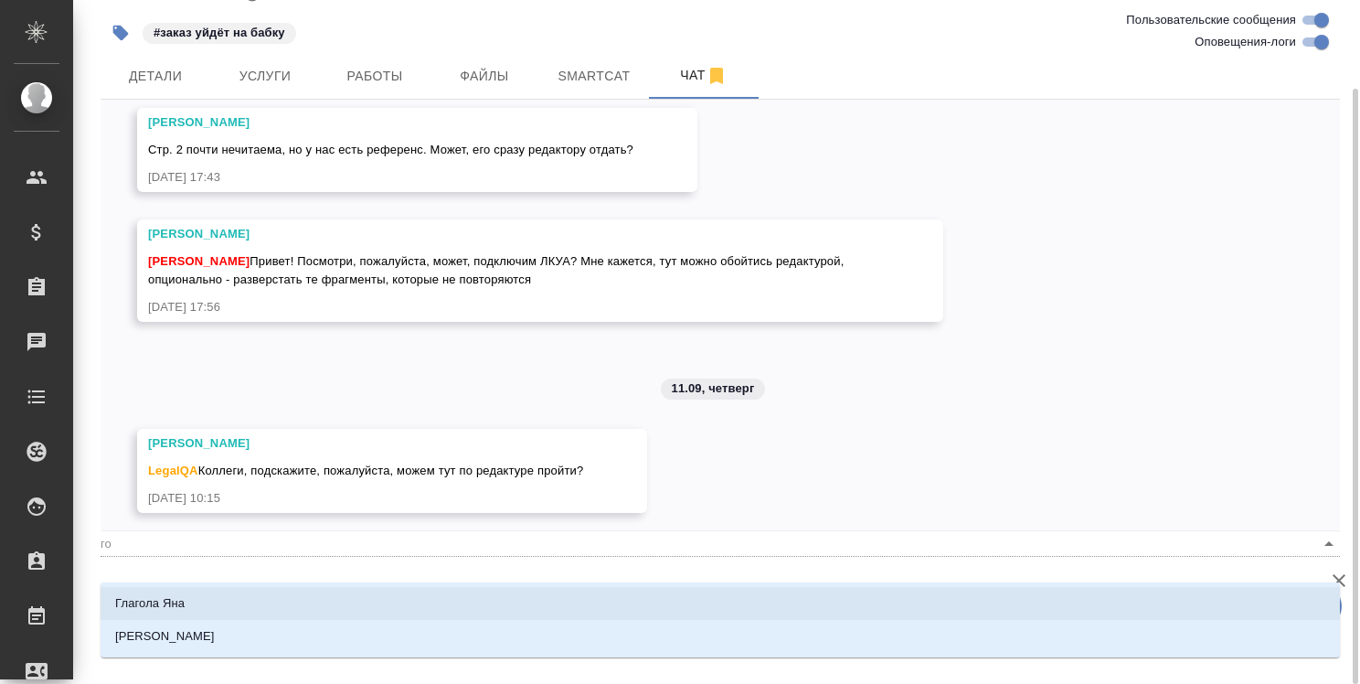
type textarea "@гол"
type input "гол"
type textarea "@голу"
type input "голу"
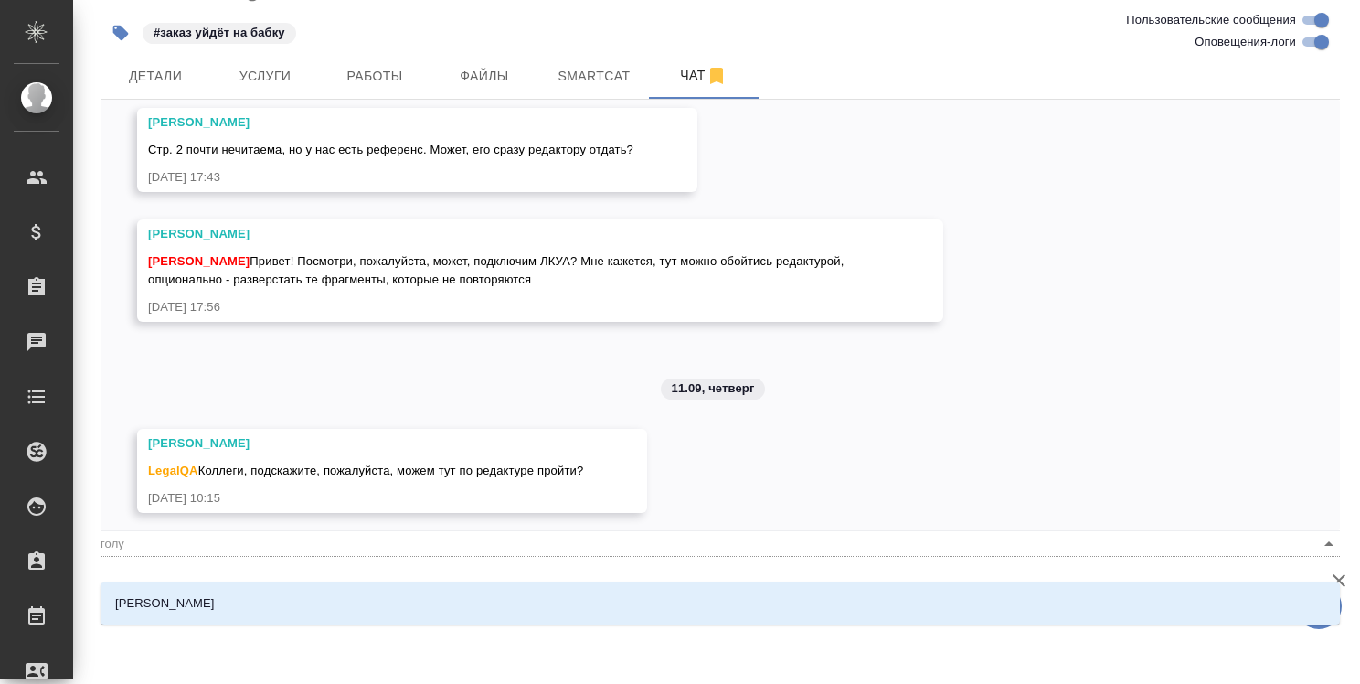
click at [325, 610] on li "[PERSON_NAME]" at bounding box center [721, 603] width 1240 height 33
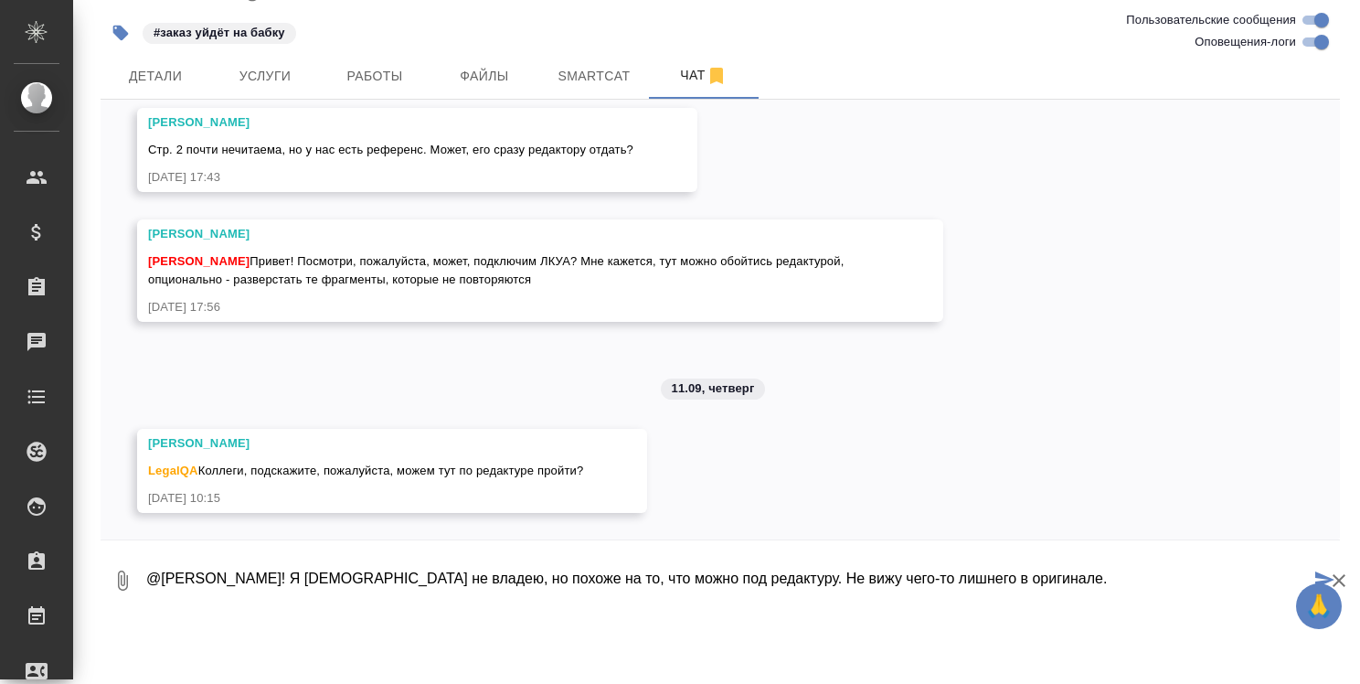
type textarea "@Голубев Дмитрий Привет! Я португальским не владею, но похоже на то, что можно …"
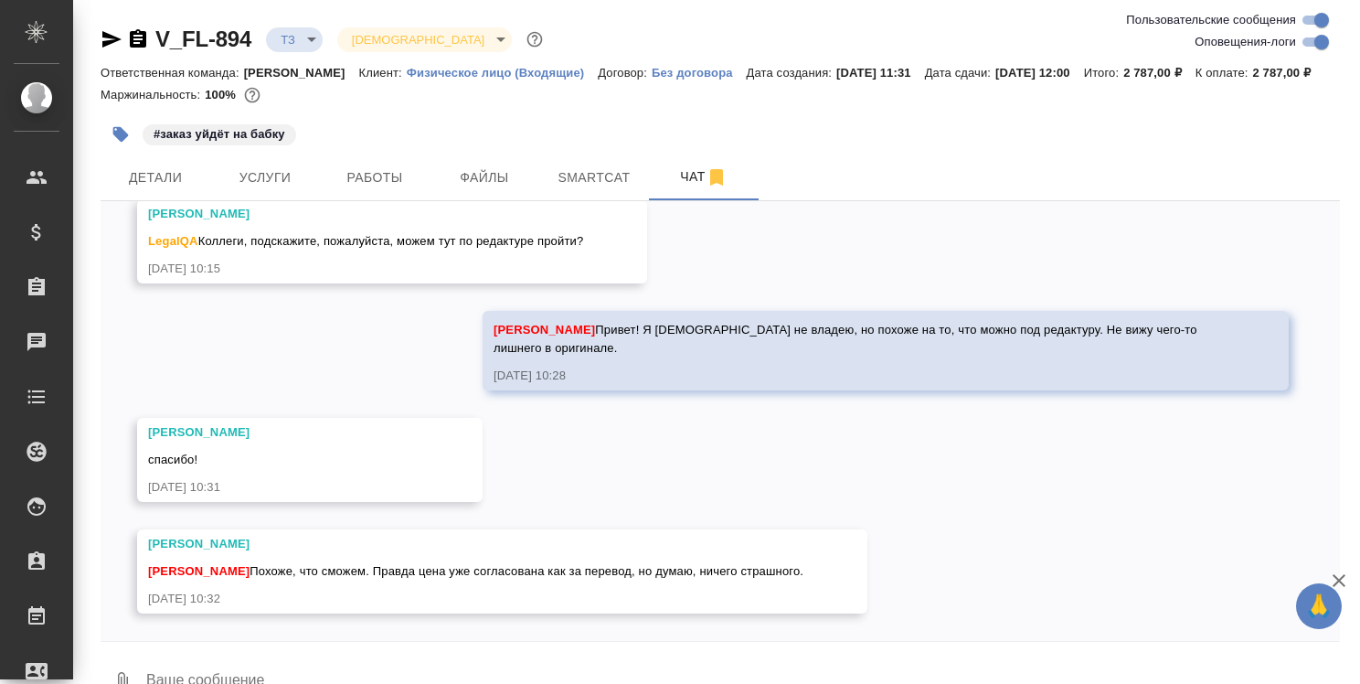
scroll to position [705, 0]
click at [1338, 581] on icon "button" at bounding box center [1339, 581] width 22 height 22
